Goal: Information Seeking & Learning: Learn about a topic

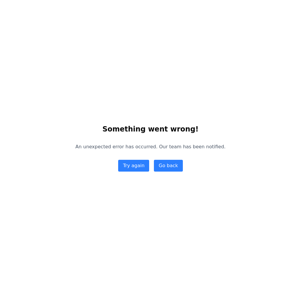
click at [201, 29] on div "Something went wrong! An unexpected error has occurred. Our team has been notif…" at bounding box center [150, 148] width 301 height 296
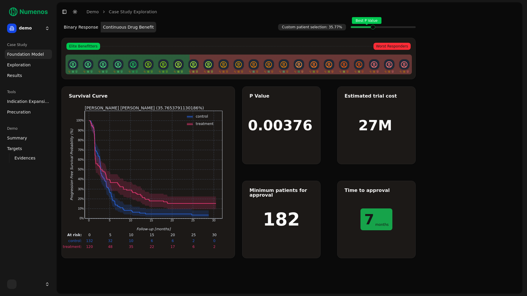
click at [328, 173] on div "P Value 0.00376 Estimated trial cost 27M Minimum patients for approval 182 Time…" at bounding box center [329, 173] width 174 height 172
click at [150, 92] on body "demo Case Study Foundation Model Exploration Results Tools Indication Expansion…" at bounding box center [263, 148] width 527 height 296
click at [150, 92] on div "Survival Curve 0 5 10 15 20 25 30 0% 10% 20% 30% 40% 50% 60% 70% 80% 90% 100% F…" at bounding box center [148, 173] width 174 height 172
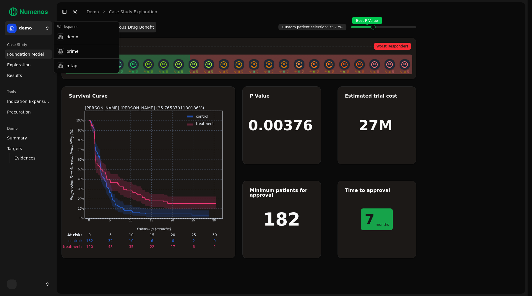
click at [41, 30] on html "demo Case Study Foundation Model Exploration Results Tools Indication Expansion…" at bounding box center [266, 148] width 532 height 296
click at [74, 63] on div "mtap" at bounding box center [86, 66] width 63 height 12
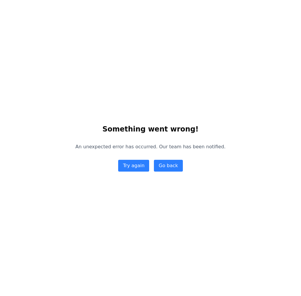
click at [162, 166] on button "Go back" at bounding box center [168, 166] width 29 height 12
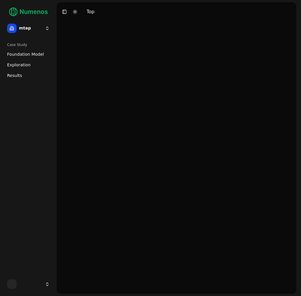
click at [35, 67] on link "Exploration" at bounding box center [28, 64] width 47 height 9
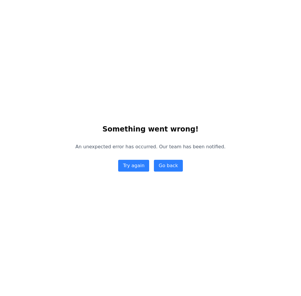
click at [241, 245] on div "Something went wrong! An unexpected error has occurred. Our team has been notif…" at bounding box center [150, 148] width 301 height 296
click at [167, 172] on button "Go back" at bounding box center [168, 166] width 29 height 12
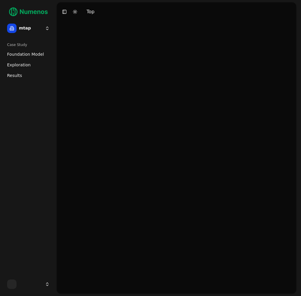
click at [17, 79] on link "Results" at bounding box center [28, 75] width 47 height 9
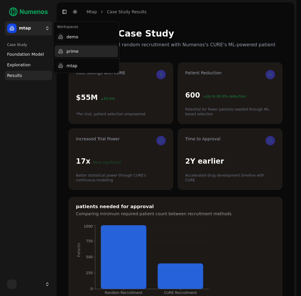
click at [80, 50] on div "prime" at bounding box center [86, 51] width 63 height 12
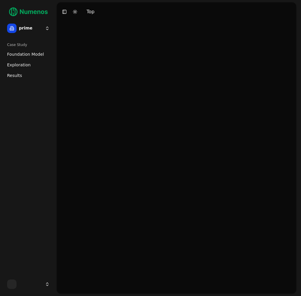
click at [28, 57] on span "Foundation Model" at bounding box center [25, 54] width 37 height 6
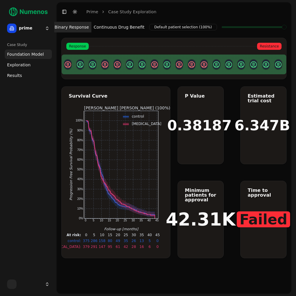
click at [34, 66] on link "Exploration" at bounding box center [28, 64] width 47 height 9
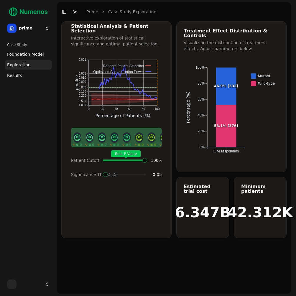
click at [32, 29] on html "25 prime Case Study Foundation Model Exploration Results Toggle Sidebar Toggle …" at bounding box center [148, 148] width 296 height 296
click at [241, 19] on header "Toggle Sidebar Toggle Dark Mode prime Case Study Exploration" at bounding box center [174, 11] width 235 height 19
click at [213, 33] on div "Treatment Effect Distribution & Controls" at bounding box center [232, 33] width 96 height 9
click at [144, 200] on div "Statistical Analysis & Patient Selection Interactive exploration of statistical…" at bounding box center [116, 129] width 110 height 217
click at [25, 22] on html "25 prime Case Study Foundation Model Exploration Results Toggle Sidebar Toggle …" at bounding box center [148, 148] width 296 height 296
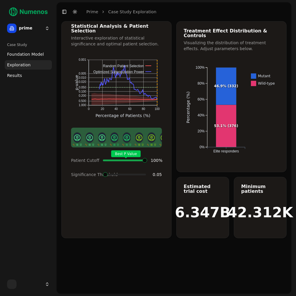
click at [10, 121] on div "Case Study Foundation Model Exploration Results" at bounding box center [28, 156] width 52 height 237
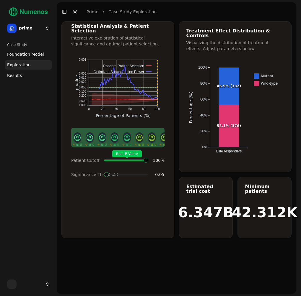
click at [39, 282] on html "25 prime Case Study Foundation Model Exploration Results Toggle Sidebar Toggle …" at bounding box center [150, 148] width 301 height 296
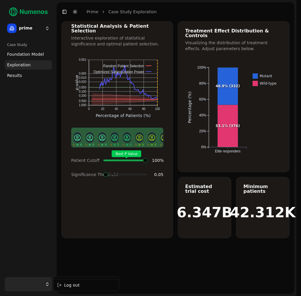
click at [35, 241] on html "25 prime Case Study Foundation Model Exploration Results Toggle Sidebar Toggle …" at bounding box center [150, 148] width 301 height 296
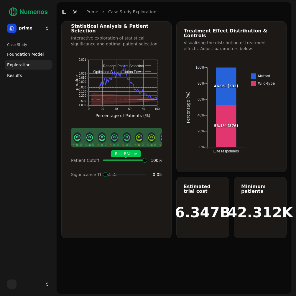
click at [169, 61] on div "0 20 40 60 80 100 0.001 0.005 0.010 0.020 0.050 0.100 0.200 0.500 1.000 Percent…" at bounding box center [116, 101] width 105 height 94
click at [189, 40] on div "Visualizing the distribution of treatment effects. Adjust parameters below." at bounding box center [232, 46] width 96 height 12
click at [25, 103] on div "Case Study Foundation Model Exploration Results" at bounding box center [28, 156] width 52 height 237
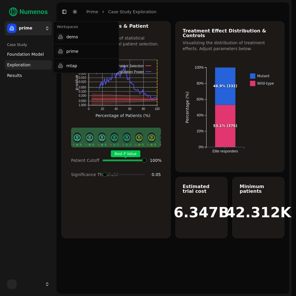
click at [39, 28] on html "25 prime Case Study Foundation Model Exploration Results Toggle Sidebar Toggle …" at bounding box center [148, 148] width 296 height 296
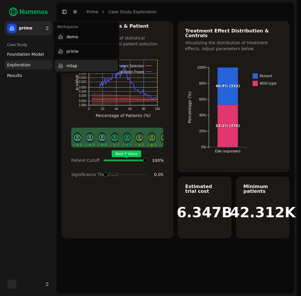
click at [76, 64] on div "mtap" at bounding box center [86, 66] width 63 height 12
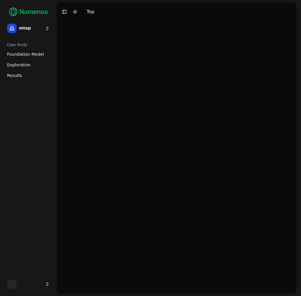
click at [39, 119] on div "Case Study Foundation Model Exploration Results" at bounding box center [28, 156] width 52 height 237
click at [144, 121] on div at bounding box center [176, 157] width 239 height 273
click at [124, 122] on div at bounding box center [176, 157] width 239 height 273
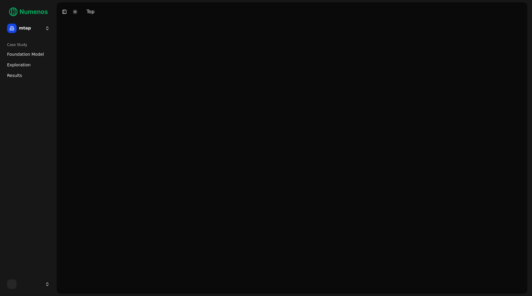
click at [40, 54] on span "Foundation Model" at bounding box center [25, 54] width 37 height 6
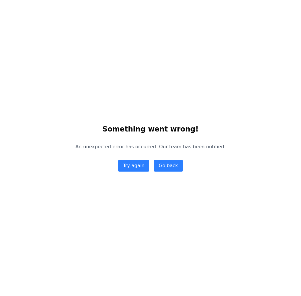
click at [159, 96] on div "Something went wrong! An unexpected error has occurred. Our team has been notif…" at bounding box center [150, 148] width 301 height 296
click at [280, 134] on div "Something went wrong! An unexpected error has occurred. Our team has been notif…" at bounding box center [150, 148] width 301 height 296
click at [208, 61] on div "Something went wrong! An unexpected error has occurred. Our team has been notif…" at bounding box center [150, 148] width 301 height 296
